Goal: Transaction & Acquisition: Book appointment/travel/reservation

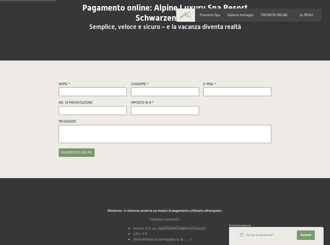
scroll to position [62, 0]
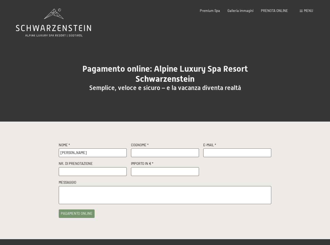
type input "[PERSON_NAME]"
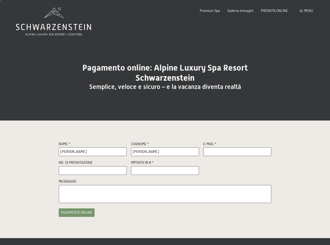
type input "[PERSON_NAME]"
type input "[PERSON_NAME][EMAIL_ADDRESS][PERSON_NAME][DOMAIN_NAME]"
click at [152, 167] on input "number" at bounding box center [165, 170] width 68 height 9
type input "200"
click at [86, 212] on button "pagamento online" at bounding box center [77, 212] width 36 height 9
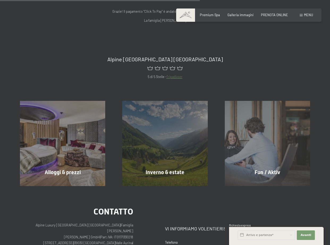
scroll to position [224, 0]
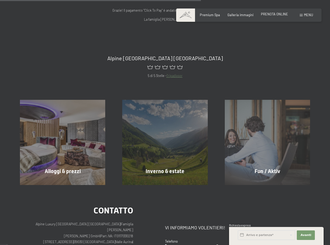
click at [276, 15] on span "PRENOTA ONLINE" at bounding box center [274, 14] width 27 height 4
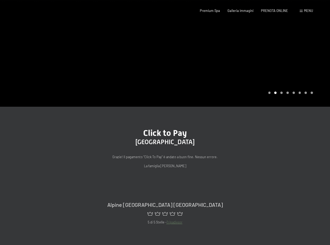
scroll to position [0, 0]
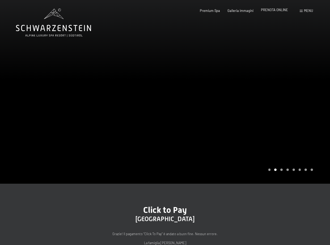
click at [273, 10] on span "PRENOTA ONLINE" at bounding box center [274, 10] width 27 height 4
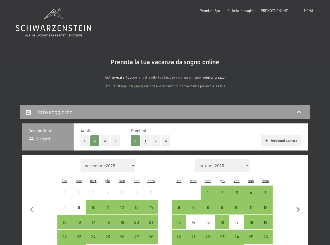
scroll to position [66, 0]
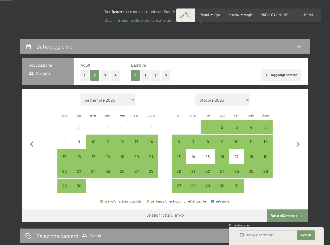
click at [83, 76] on button "1" at bounding box center [85, 75] width 8 height 11
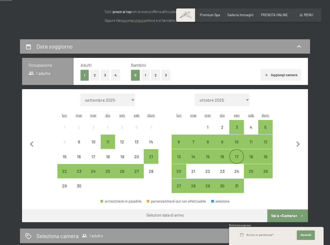
click at [237, 155] on div "17" at bounding box center [236, 161] width 13 height 13
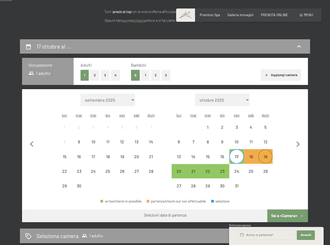
click at [267, 155] on div "19" at bounding box center [265, 161] width 13 height 13
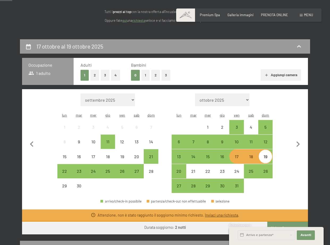
click at [291, 223] on button "Vai a «Camera»" at bounding box center [288, 228] width 41 height 13
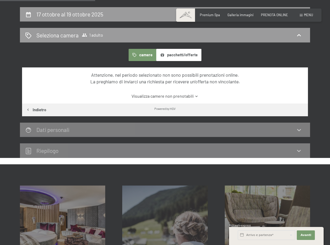
scroll to position [94, 0]
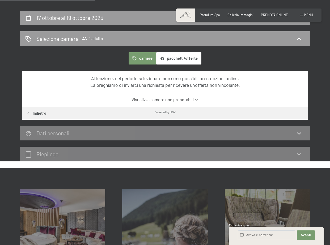
click at [171, 59] on button "pacchetti/offerte" at bounding box center [178, 58] width 45 height 12
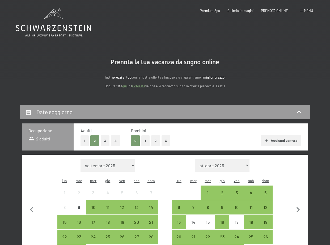
click at [85, 139] on button "1" at bounding box center [85, 141] width 8 height 11
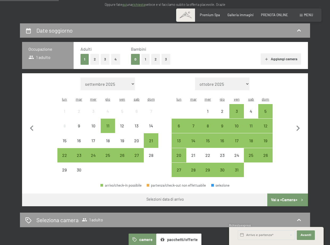
scroll to position [83, 0]
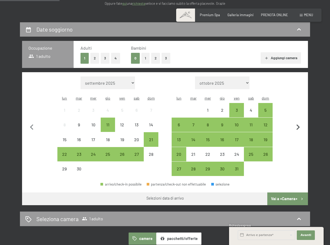
click at [299, 125] on icon "button" at bounding box center [298, 128] width 3 height 6
select select "2025-10-01"
select select "2025-11-01"
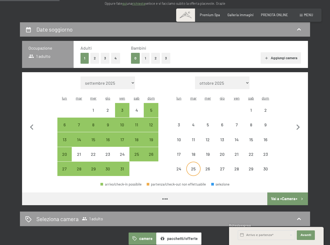
select select "2025-10-01"
select select "2025-11-01"
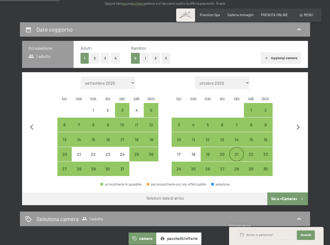
click at [232, 152] on div "21" at bounding box center [236, 158] width 13 height 13
select select "2025-10-01"
select select "2025-11-01"
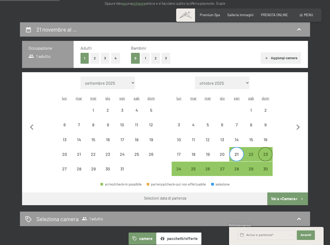
click at [266, 152] on div "23" at bounding box center [265, 158] width 13 height 13
select select "2025-10-01"
select select "2025-11-01"
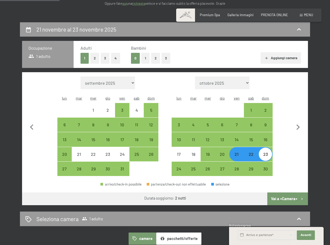
click at [293, 193] on button "Vai a «Camera»" at bounding box center [288, 199] width 41 height 13
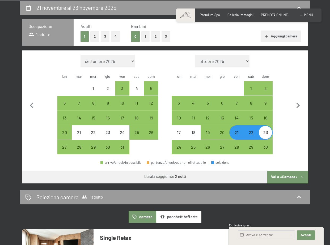
select select "2025-10-01"
select select "2025-11-01"
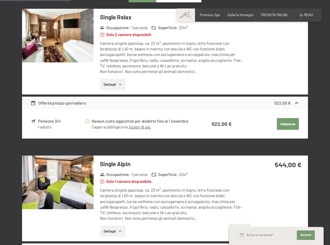
scroll to position [158, 0]
